Goal: Use online tool/utility: Utilize a website feature to perform a specific function

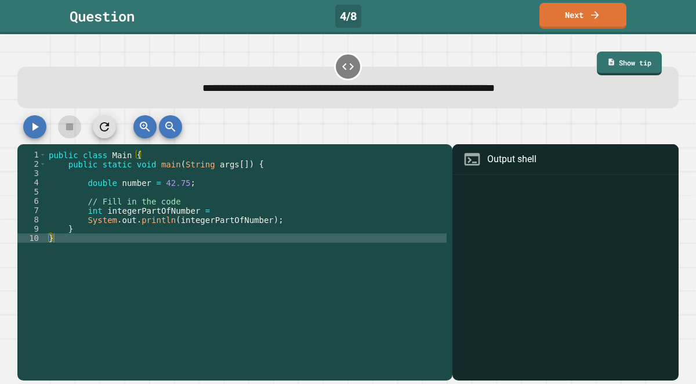
click at [252, 221] on div "public class Main { public static void main ( String args [ ]) { double number …" at bounding box center [246, 266] width 400 height 232
type textarea "**********"
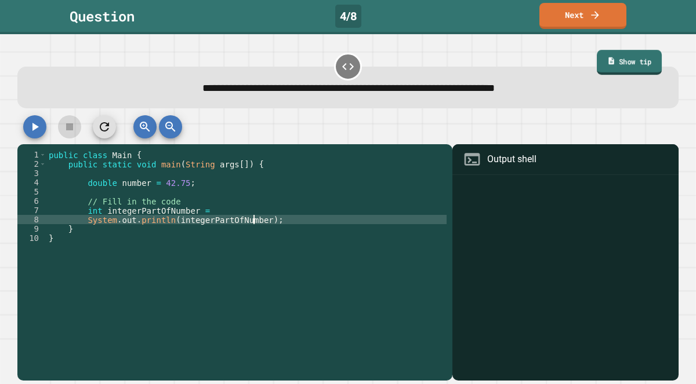
click at [613, 74] on link "Show tip" at bounding box center [629, 62] width 65 height 25
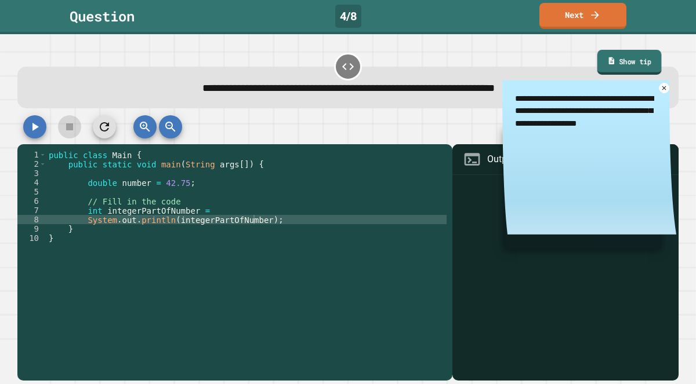
type textarea "*"
click at [599, 98] on textarea "**********" at bounding box center [589, 111] width 174 height 63
click at [604, 72] on link "Show tip" at bounding box center [629, 63] width 66 height 24
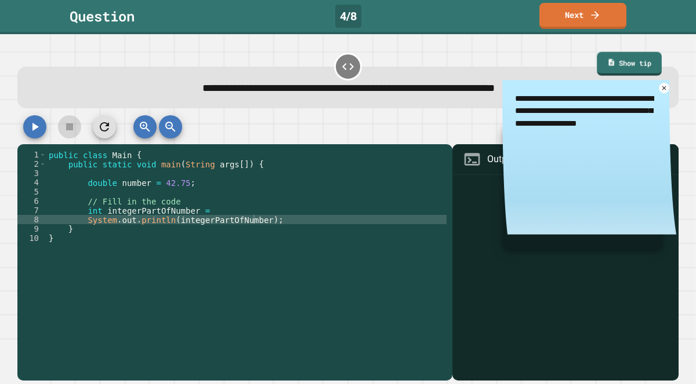
click at [349, 167] on div "public class Main { public static void main ( String args [ ]) { double number …" at bounding box center [246, 266] width 400 height 232
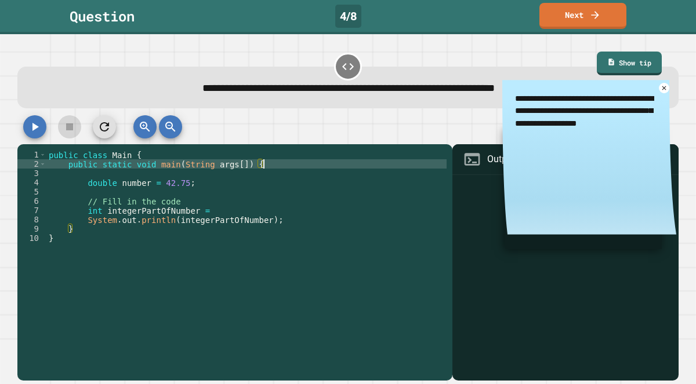
click at [162, 239] on div "public class Main { public static void main ( String args [ ]) { double number …" at bounding box center [246, 266] width 400 height 232
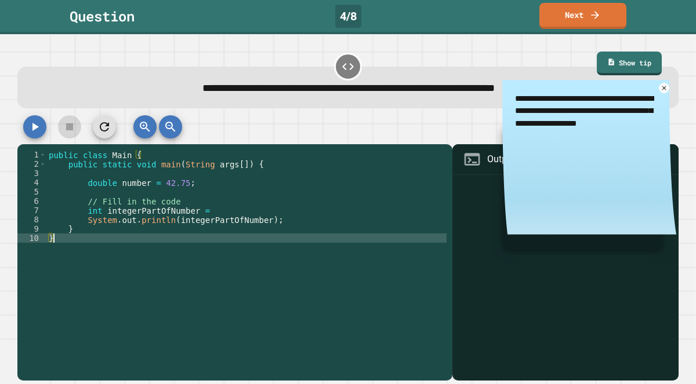
click at [151, 234] on div "public class Main { public static void main ( String args [ ]) { double number …" at bounding box center [246, 266] width 400 height 232
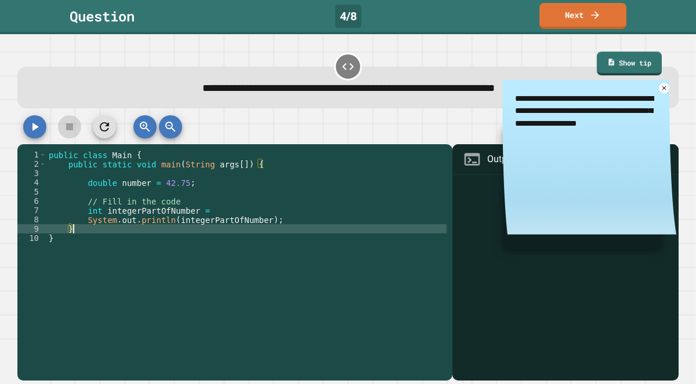
click at [431, 78] on div "**********" at bounding box center [347, 88] width 661 height 42
click at [611, 58] on icon at bounding box center [611, 61] width 8 height 9
click at [660, 96] on textarea "**********" at bounding box center [589, 111] width 174 height 63
click at [660, 93] on textarea "**********" at bounding box center [589, 111] width 174 height 63
click at [664, 92] on icon at bounding box center [664, 88] width 8 height 8
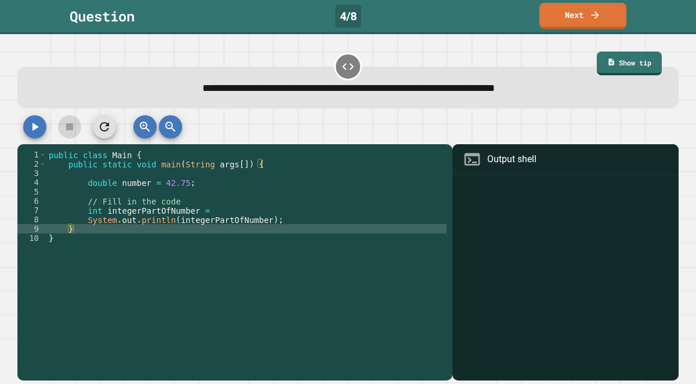
click at [37, 126] on icon "button" at bounding box center [35, 127] width 6 height 8
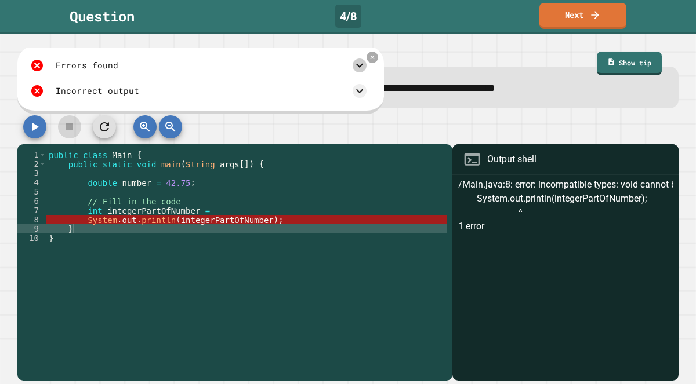
click at [356, 70] on icon at bounding box center [360, 66] width 14 height 14
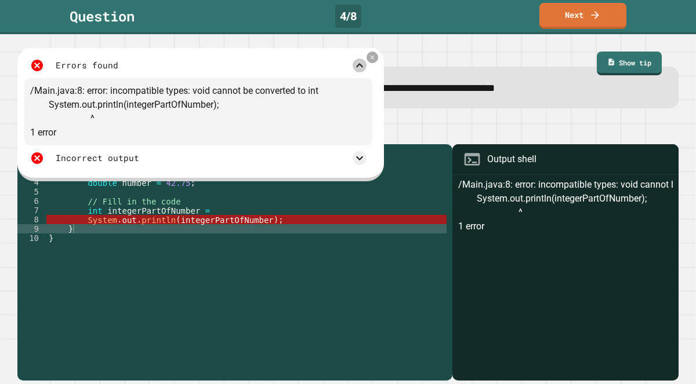
click at [356, 70] on icon at bounding box center [360, 66] width 14 height 14
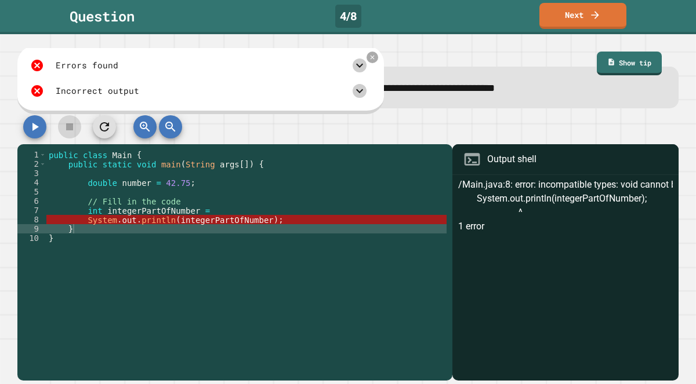
click at [360, 90] on icon at bounding box center [360, 91] width 14 height 14
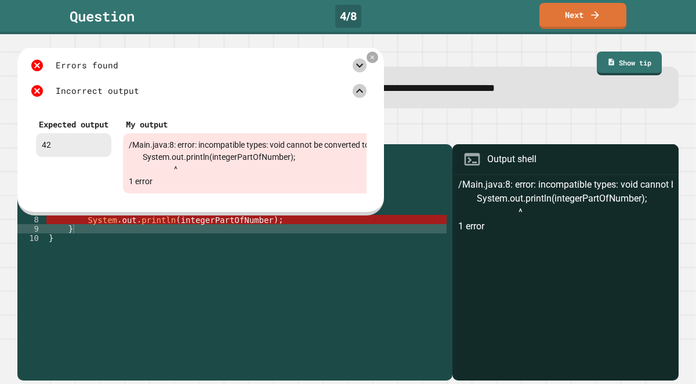
click at [360, 90] on icon at bounding box center [360, 91] width 14 height 14
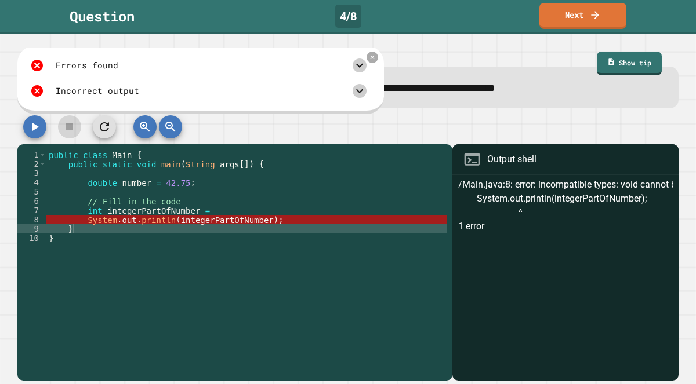
click at [324, 349] on div "public class Main { public static void main ( String args [ ]) { double number …" at bounding box center [246, 266] width 400 height 232
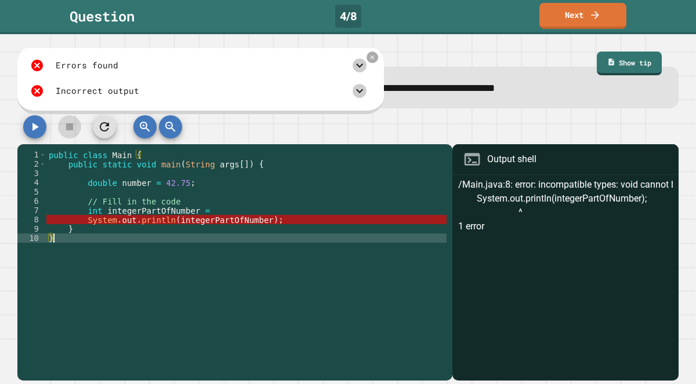
click at [317, 219] on div "public class Main { public static void main ( String args [ ]) { double number …" at bounding box center [246, 266] width 400 height 232
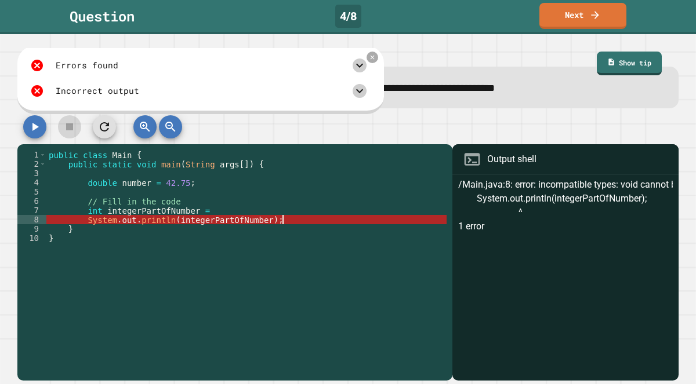
click at [307, 203] on div "public class Main { public static void main ( String args [ ]) { double number …" at bounding box center [246, 266] width 400 height 232
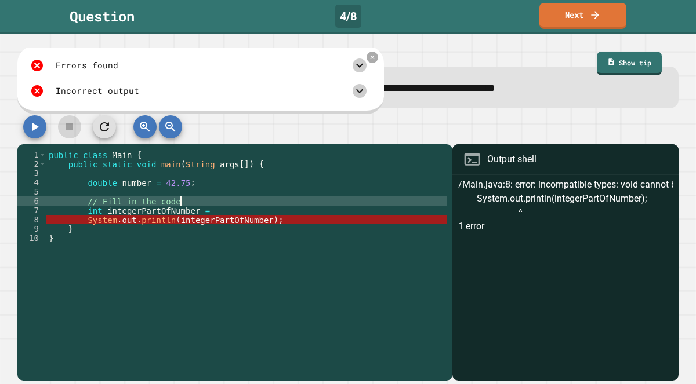
click at [304, 212] on div "public class Main { public static void main ( String args [ ]) { double number …" at bounding box center [246, 266] width 400 height 232
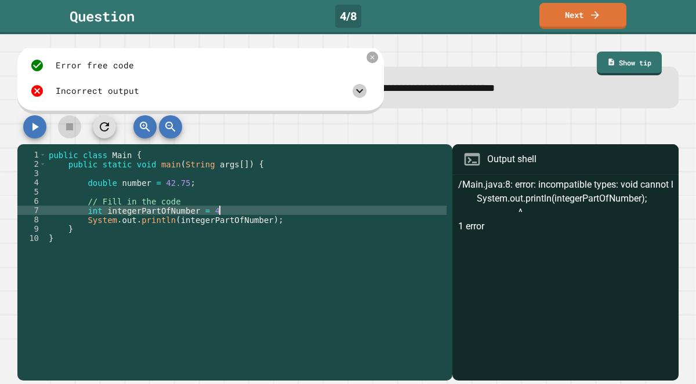
scroll to position [0, 12]
click at [370, 60] on icon at bounding box center [372, 57] width 5 height 5
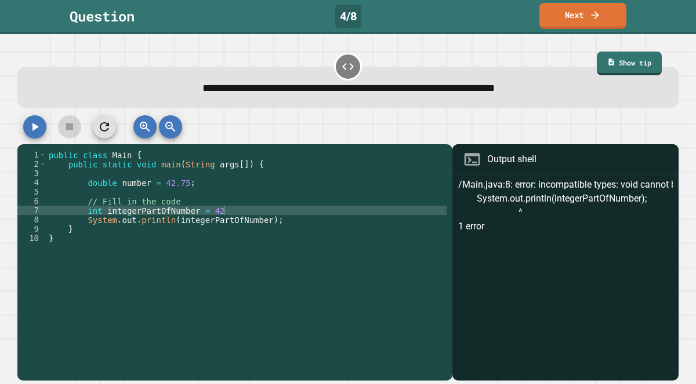
click at [40, 129] on icon "button" at bounding box center [35, 127] width 14 height 14
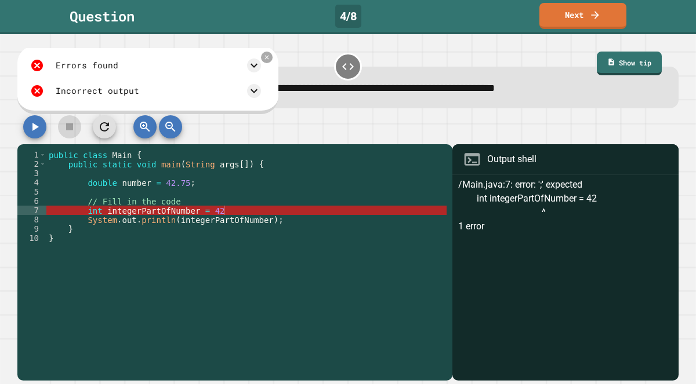
click at [248, 211] on div "public class Main { public static void main ( String args [ ]) { double number …" at bounding box center [246, 266] width 400 height 232
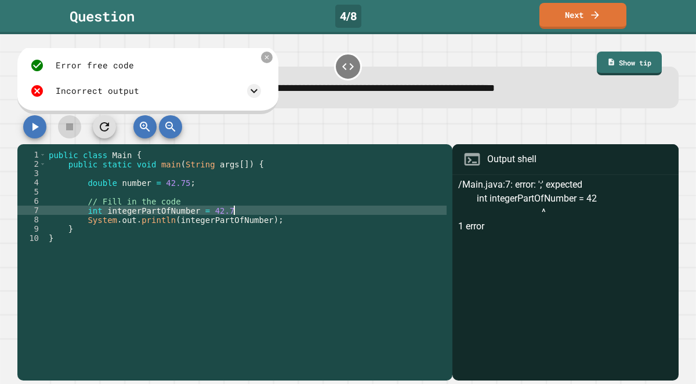
scroll to position [0, 13]
click at [269, 57] on icon at bounding box center [266, 57] width 5 height 5
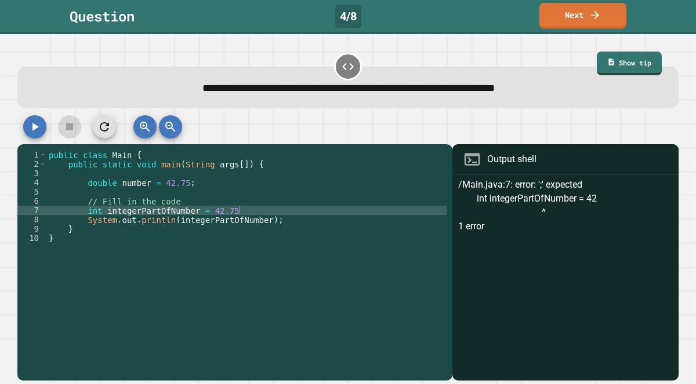
click at [36, 127] on icon "button" at bounding box center [35, 127] width 6 height 8
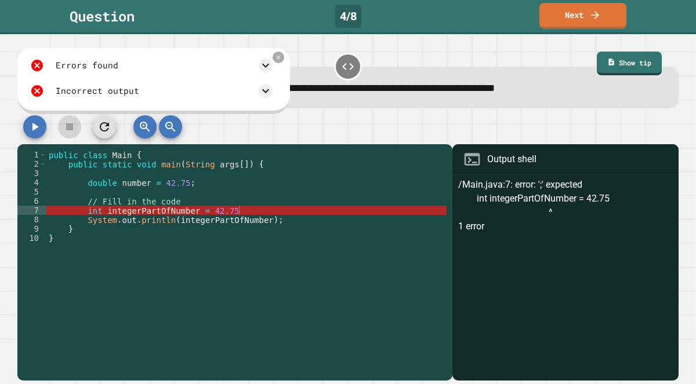
click at [242, 212] on div "public class Main { public static void main ( String args [ ]) { double number …" at bounding box center [246, 266] width 400 height 232
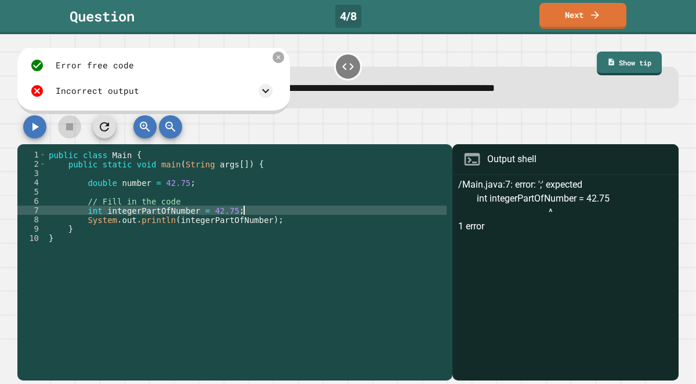
click at [40, 132] on icon "button" at bounding box center [35, 127] width 14 height 14
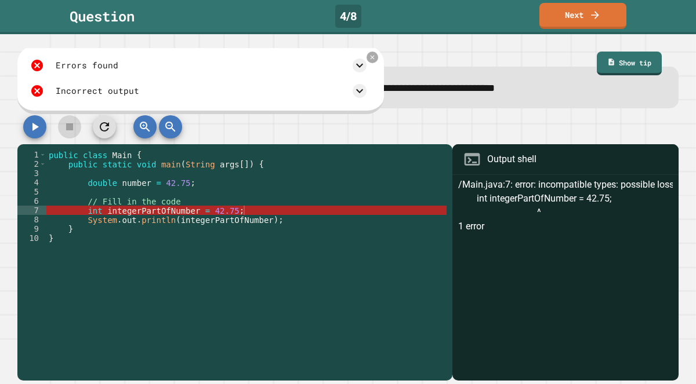
click at [372, 58] on icon at bounding box center [373, 58] width 4 height 4
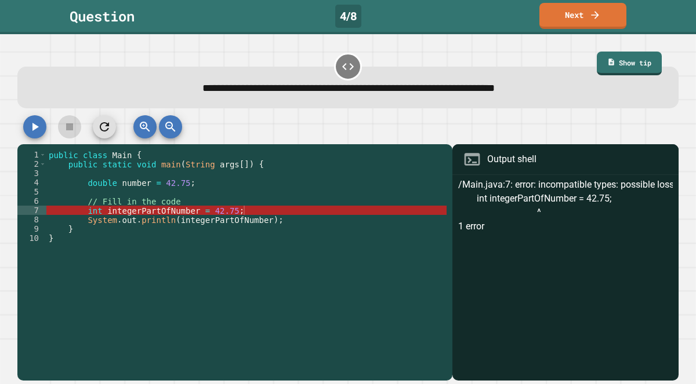
click at [252, 227] on div "public class Main { public static void main ( String args [ ]) { double number …" at bounding box center [246, 266] width 400 height 232
type textarea "*"
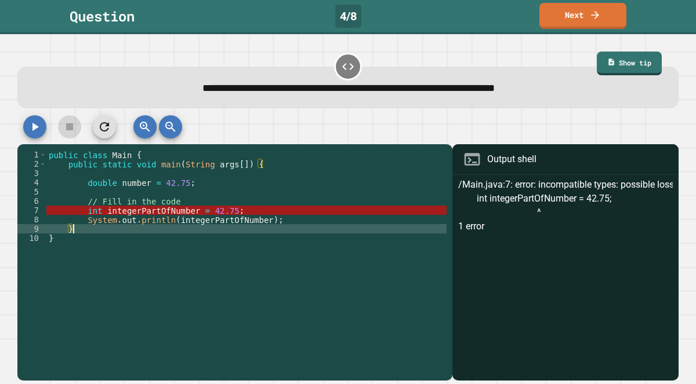
scroll to position [0, 1]
